Goal: Navigation & Orientation: Understand site structure

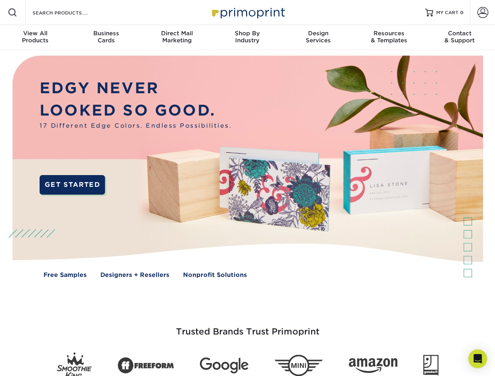
click at [247, 188] on img at bounding box center [246, 172] width 489 height 245
click at [13, 13] on span at bounding box center [12, 12] width 9 height 9
click at [482, 13] on span at bounding box center [482, 12] width 11 height 11
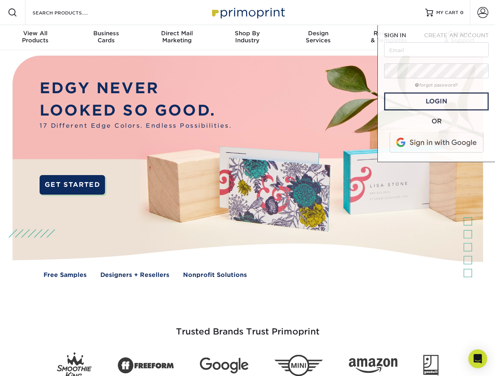
click at [35, 38] on div "View All Products" at bounding box center [35, 37] width 70 height 14
click at [106, 38] on div "Business Cards" at bounding box center [105, 37] width 70 height 14
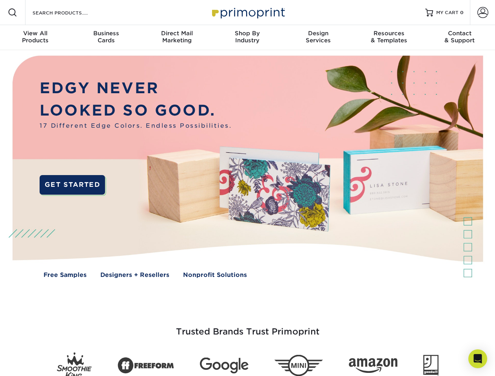
click at [177, 38] on div "Direct Mail Marketing" at bounding box center [176, 37] width 70 height 14
click at [247, 38] on div "Shop By Industry" at bounding box center [247, 37] width 70 height 14
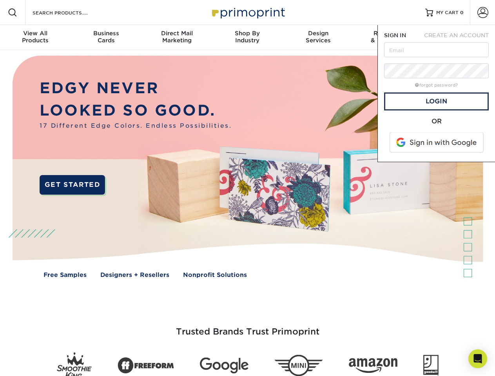
click at [318, 38] on div "Design Services" at bounding box center [318, 37] width 70 height 14
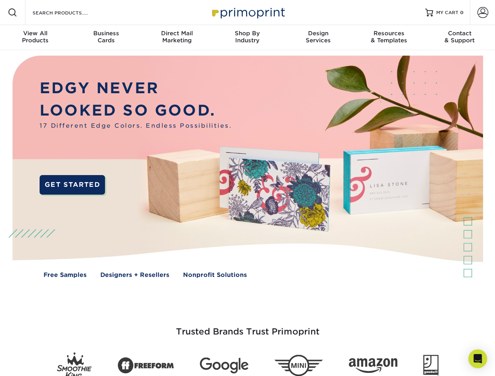
click at [388, 38] on span "SIGN IN" at bounding box center [395, 35] width 22 height 6
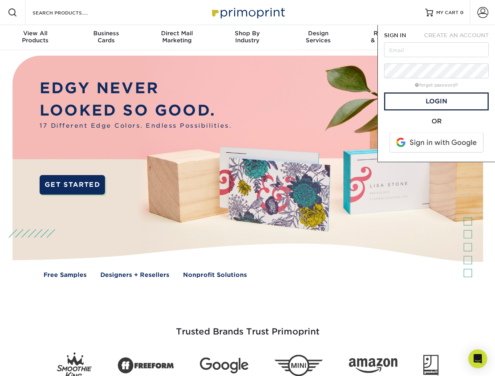
click at [459, 38] on div "Contact & Support" at bounding box center [459, 37] width 70 height 14
